Goal: Information Seeking & Learning: Learn about a topic

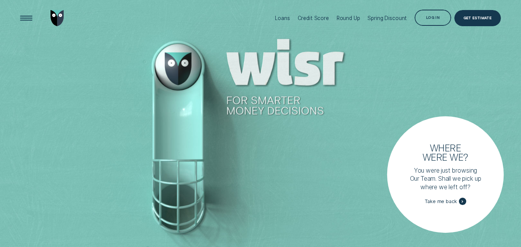
click at [435, 201] on span "Take me back" at bounding box center [441, 202] width 32 height 6
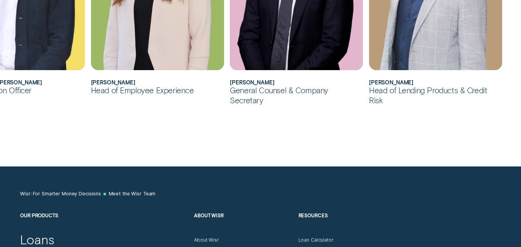
scroll to position [694, 0]
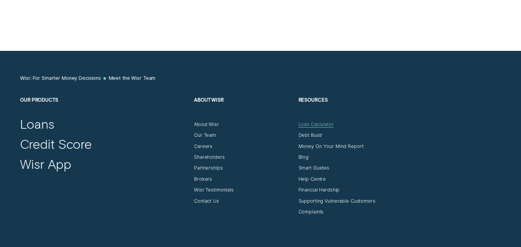
click at [305, 124] on div "Loan Calculator" at bounding box center [315, 124] width 35 height 6
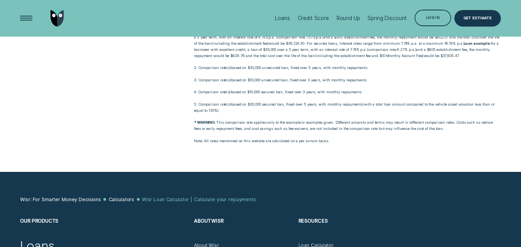
scroll to position [424, 0]
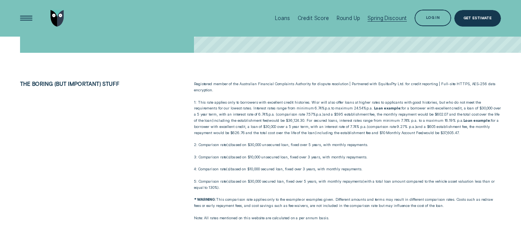
click at [388, 19] on div "Spring Discount" at bounding box center [387, 18] width 39 height 6
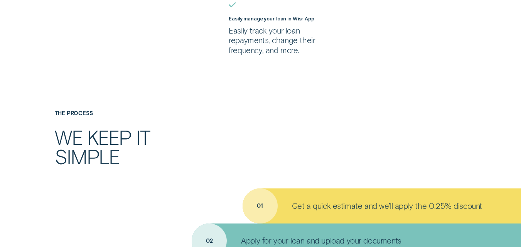
scroll to position [501, 0]
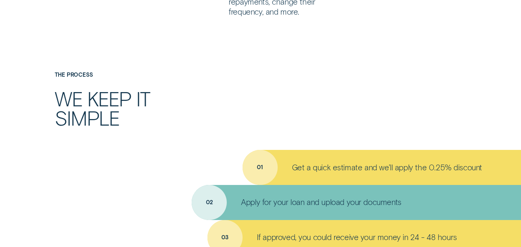
click at [335, 172] on p "Get a quick estimate and we’ll apply the 0.25% discount" at bounding box center [387, 168] width 190 height 10
click at [339, 168] on p "Get a quick estimate and we’ll apply the 0.25% discount" at bounding box center [387, 168] width 190 height 10
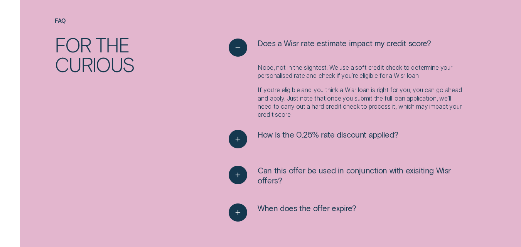
scroll to position [926, 0]
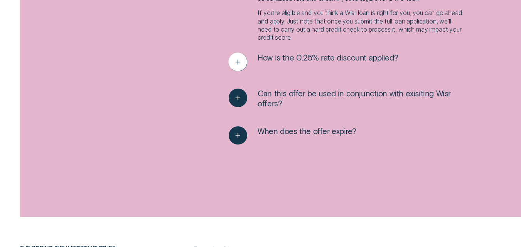
click at [318, 57] on span "How is the 0.25% rate discount applied?" at bounding box center [328, 58] width 140 height 10
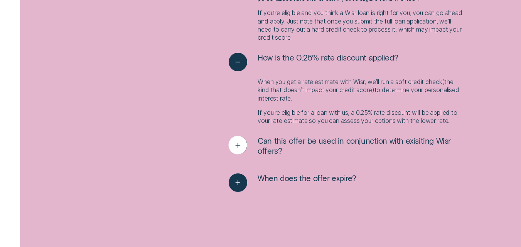
click at [289, 139] on span "Can this offer be used in conjunction with exisiting Wisr offers?" at bounding box center [362, 146] width 208 height 20
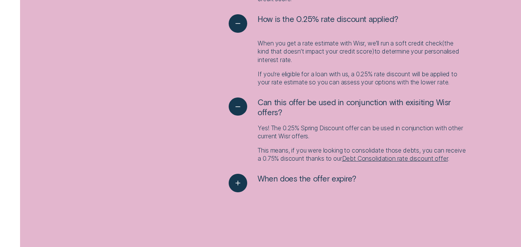
scroll to position [1003, 0]
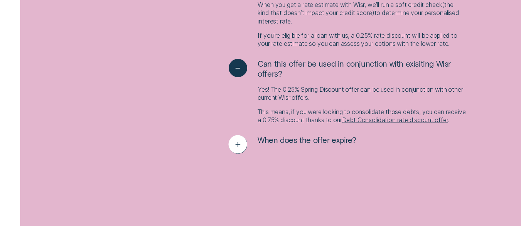
click at [353, 145] on span "When does the offer expire?" at bounding box center [307, 140] width 98 height 10
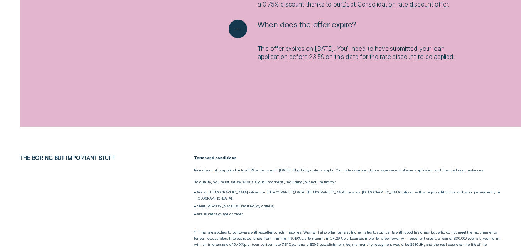
scroll to position [1273, 0]
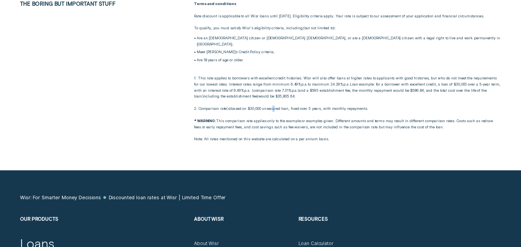
click at [275, 112] on p "1: This rate applies to borrowers with excellent credit histories. Wisr will al…" at bounding box center [347, 90] width 307 height 43
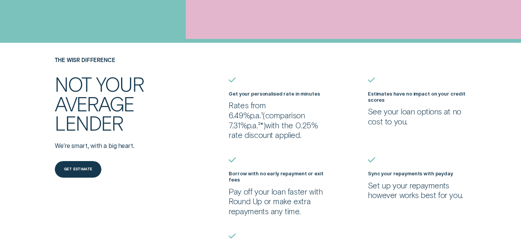
scroll to position [0, 0]
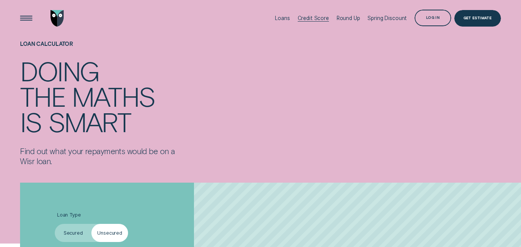
click at [326, 20] on div "Credit Score" at bounding box center [313, 18] width 31 height 6
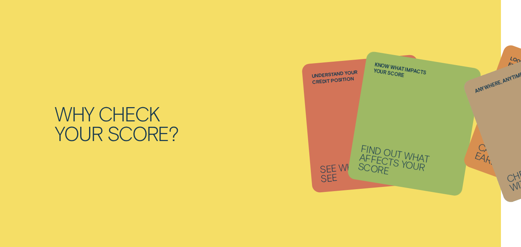
scroll to position [578, 0]
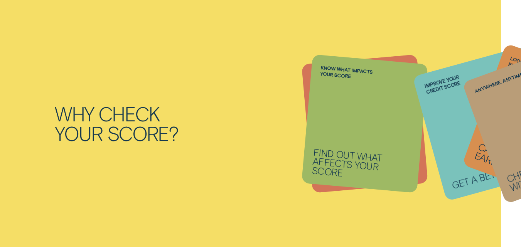
click at [330, 163] on li "Anywhere, anytime Check your score with Wisr App" at bounding box center [365, 123] width 116 height 129
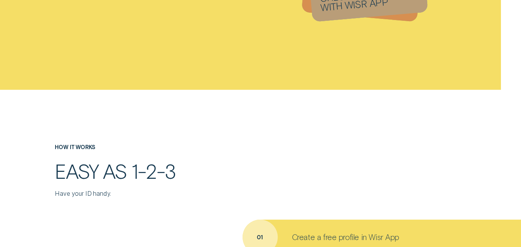
scroll to position [1041, 0]
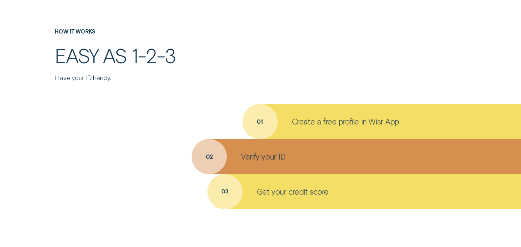
click at [325, 127] on div "Create a free profile in Wisr App" at bounding box center [382, 121] width 278 height 35
click at [330, 122] on p "Create a free profile in Wisr App" at bounding box center [345, 122] width 107 height 10
click at [268, 157] on p "Verify your ID" at bounding box center [263, 157] width 44 height 10
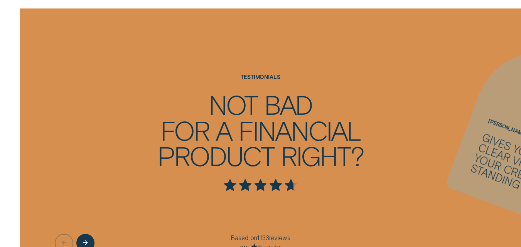
scroll to position [1543, 0]
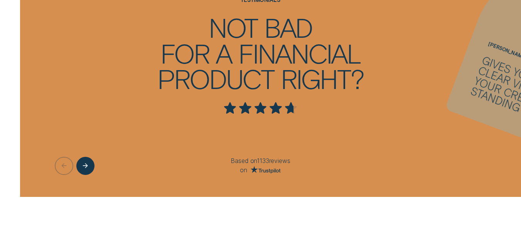
click at [273, 163] on p "Based on 1133 reviews" at bounding box center [260, 161] width 202 height 8
click at [280, 160] on p "Based on 1133 reviews" at bounding box center [260, 161] width 202 height 8
click at [266, 173] on icon "Trustpilot" at bounding box center [266, 169] width 30 height 7
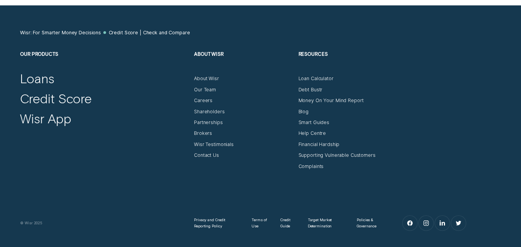
scroll to position [2865, 0]
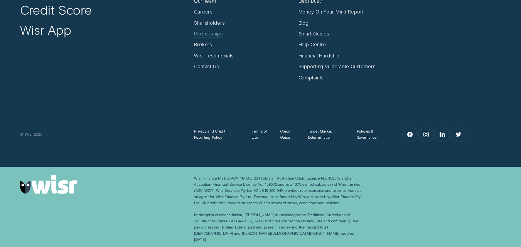
click at [212, 37] on div "Partnerships" at bounding box center [208, 34] width 29 height 6
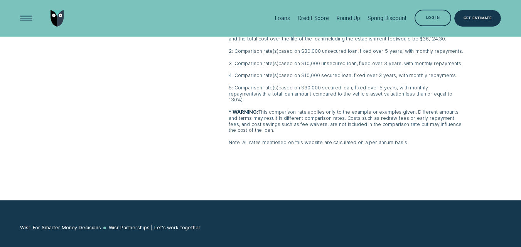
scroll to position [1731, 0]
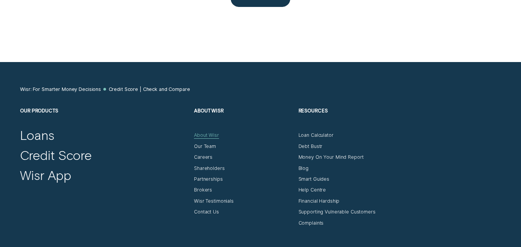
scroll to position [2758, 0]
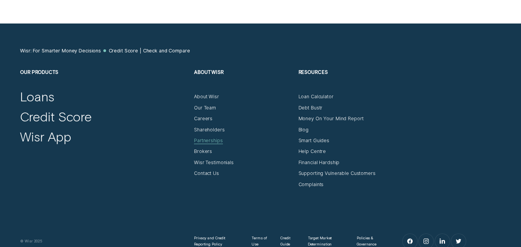
click at [205, 144] on div "Partnerships" at bounding box center [208, 141] width 29 height 6
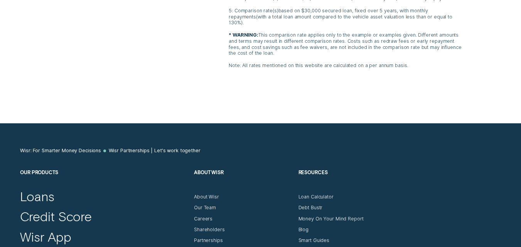
scroll to position [2039, 0]
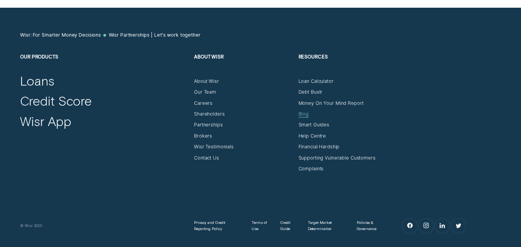
click at [307, 111] on div "Blog" at bounding box center [303, 114] width 10 height 6
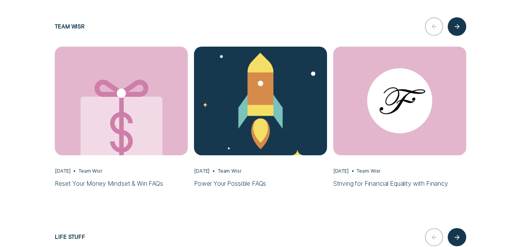
scroll to position [8, 0]
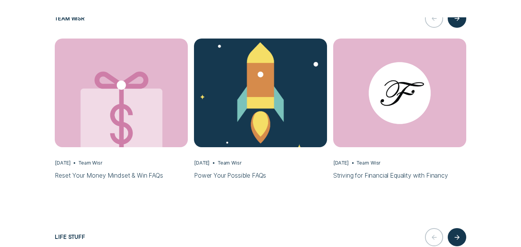
click at [241, 173] on h3 "Power Your Possible FAQs" at bounding box center [260, 176] width 133 height 8
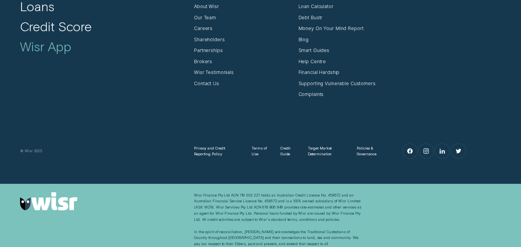
scroll to position [2789, 0]
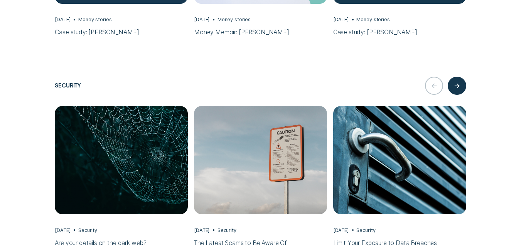
scroll to position [2584, 0]
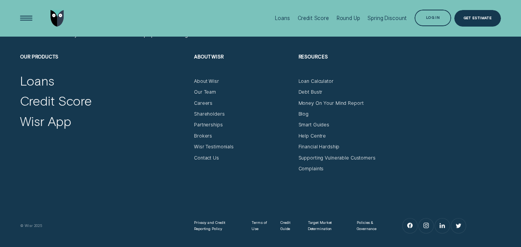
scroll to position [2001, 0]
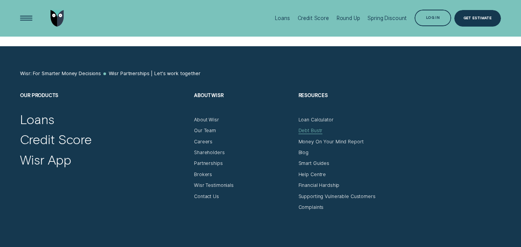
click at [309, 128] on div "Debt Bustr" at bounding box center [310, 131] width 24 height 6
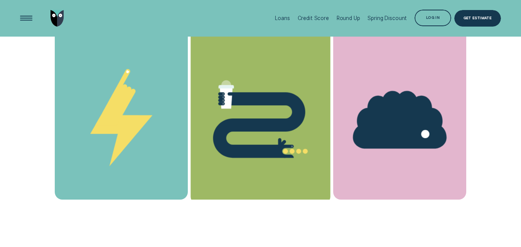
scroll to position [1735, 0]
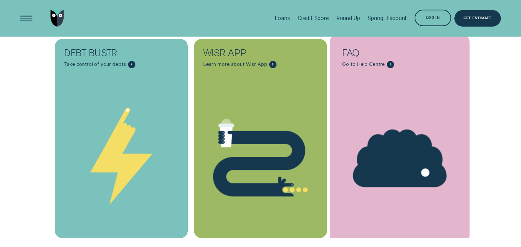
click at [427, 141] on div "FAQ - Learn more" at bounding box center [400, 158] width 140 height 107
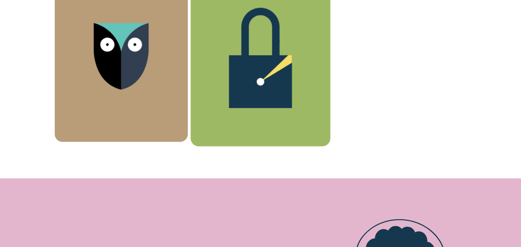
scroll to position [386, 0]
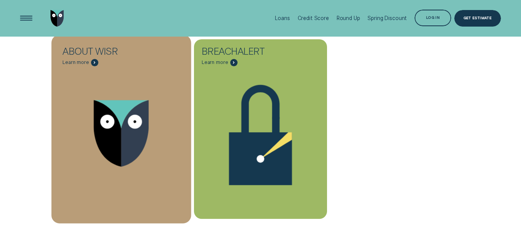
click at [133, 115] on div "About Wisr - Learn more" at bounding box center [122, 133] width 140 height 106
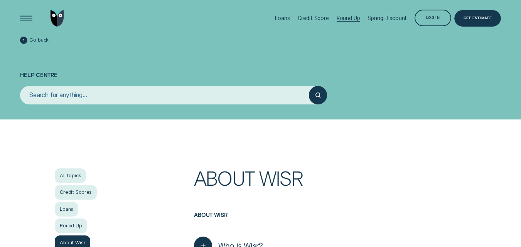
click at [349, 19] on div "Round Up" at bounding box center [349, 18] width 24 height 6
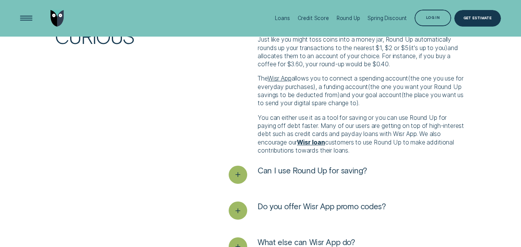
scroll to position [1388, 0]
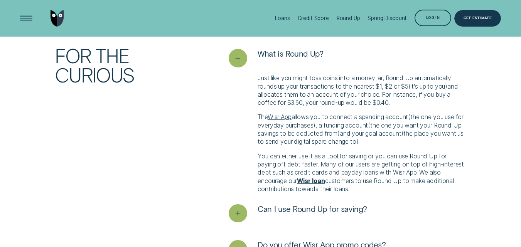
click at [219, 117] on div "FAQ For the curious What is Round Up? Just like you might toss coins into a mon…" at bounding box center [260, 171] width 487 height 284
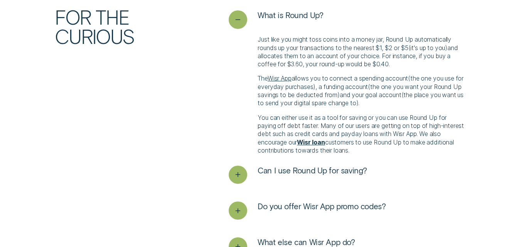
scroll to position [1465, 0]
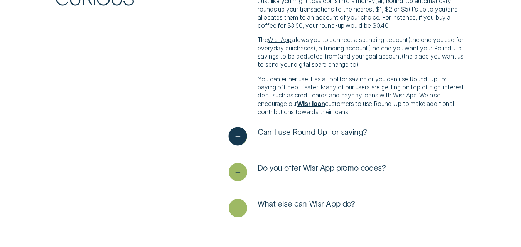
click at [338, 131] on span "Can I use Round Up for saving?" at bounding box center [313, 132] width 110 height 10
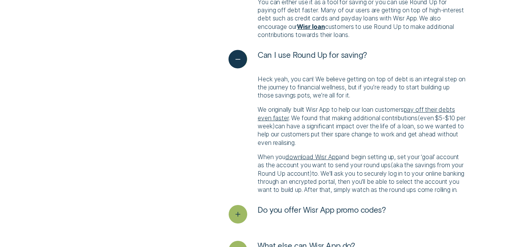
scroll to position [1581, 0]
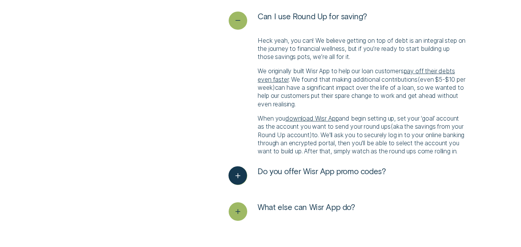
click at [353, 177] on span "Do you offer Wisr App promo codes?" at bounding box center [322, 172] width 128 height 10
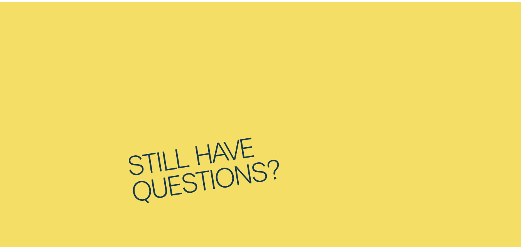
scroll to position [1774, 0]
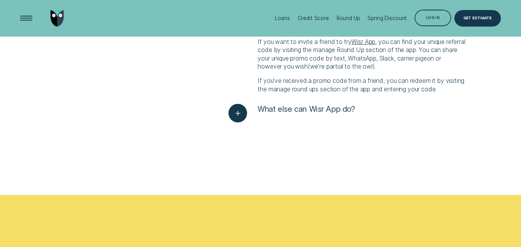
click at [330, 114] on span "What else can Wisr App do?" at bounding box center [306, 109] width 97 height 10
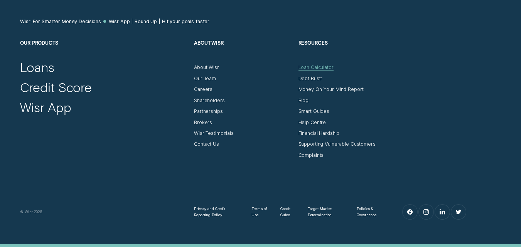
scroll to position [2777, 0]
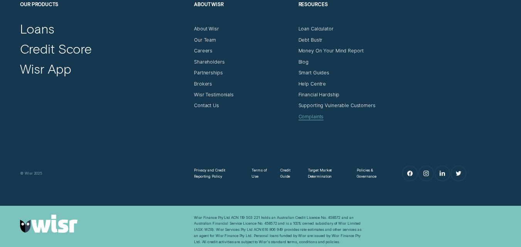
click at [305, 120] on div "Complaints" at bounding box center [310, 117] width 25 height 6
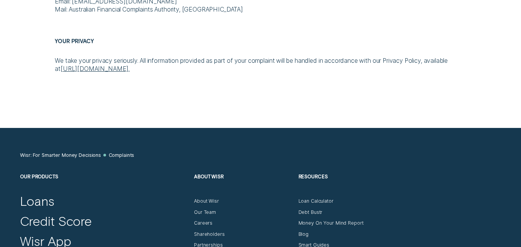
scroll to position [848, 0]
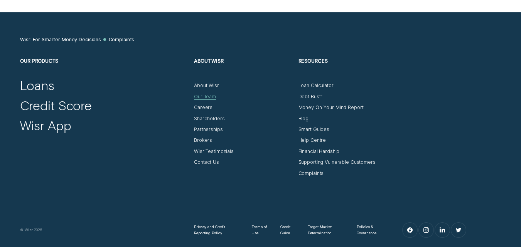
click at [205, 95] on div "Our Team" at bounding box center [205, 97] width 22 height 6
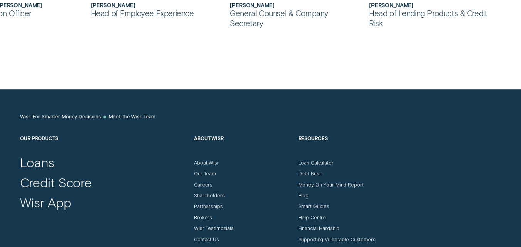
scroll to position [771, 0]
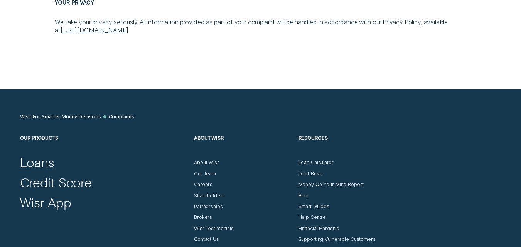
scroll to position [848, 0]
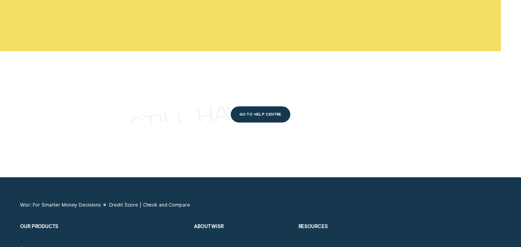
scroll to position [2405, 0]
